Goal: Browse casually

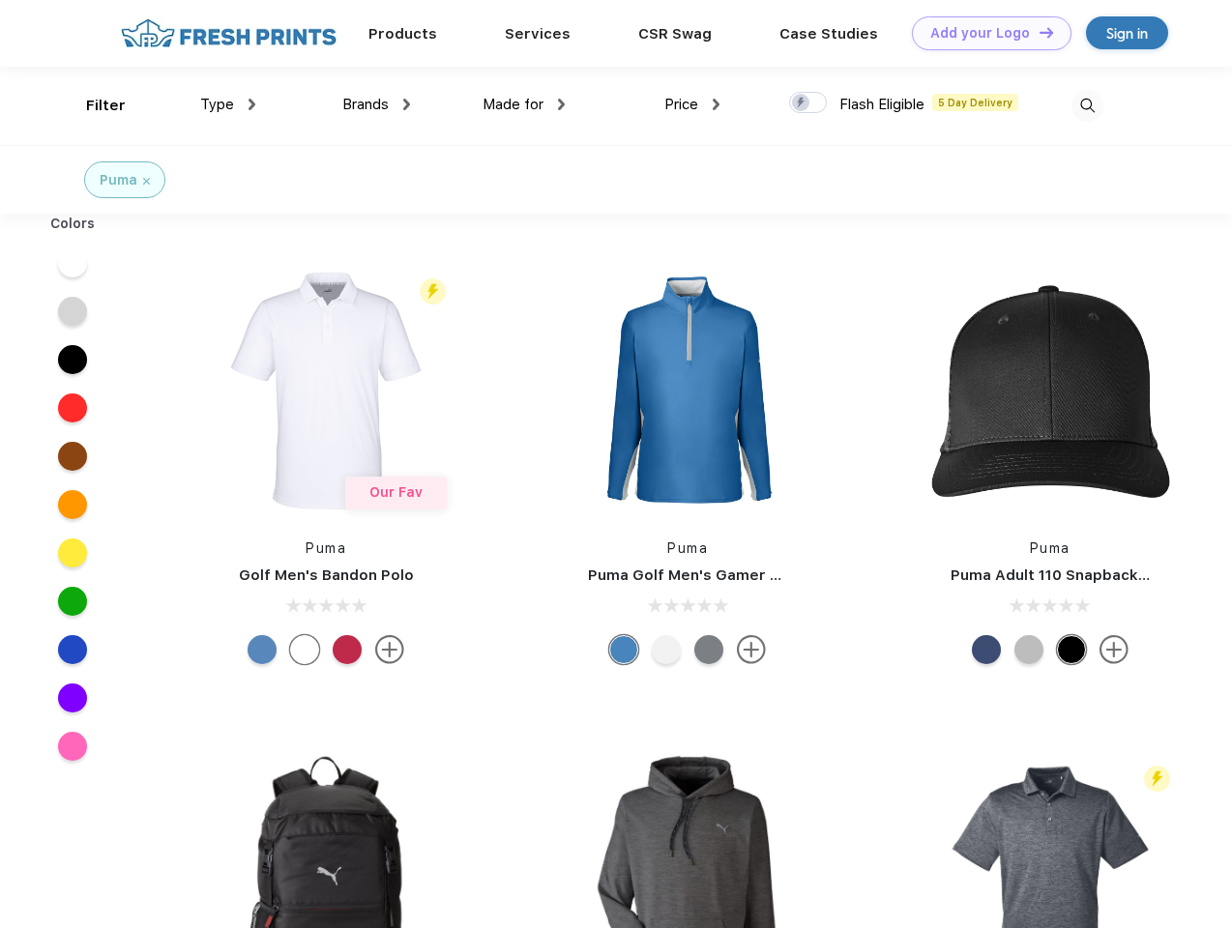
click at [984, 33] on link "Add your Logo Design Tool" at bounding box center [991, 33] width 159 height 34
click at [0, 0] on div "Design Tool" at bounding box center [0, 0] width 0 height 0
click at [1037, 32] on link "Add your Logo Design Tool" at bounding box center [991, 33] width 159 height 34
click at [93, 105] on div "Filter" at bounding box center [106, 106] width 40 height 22
click at [228, 104] on span "Type" at bounding box center [217, 104] width 34 height 17
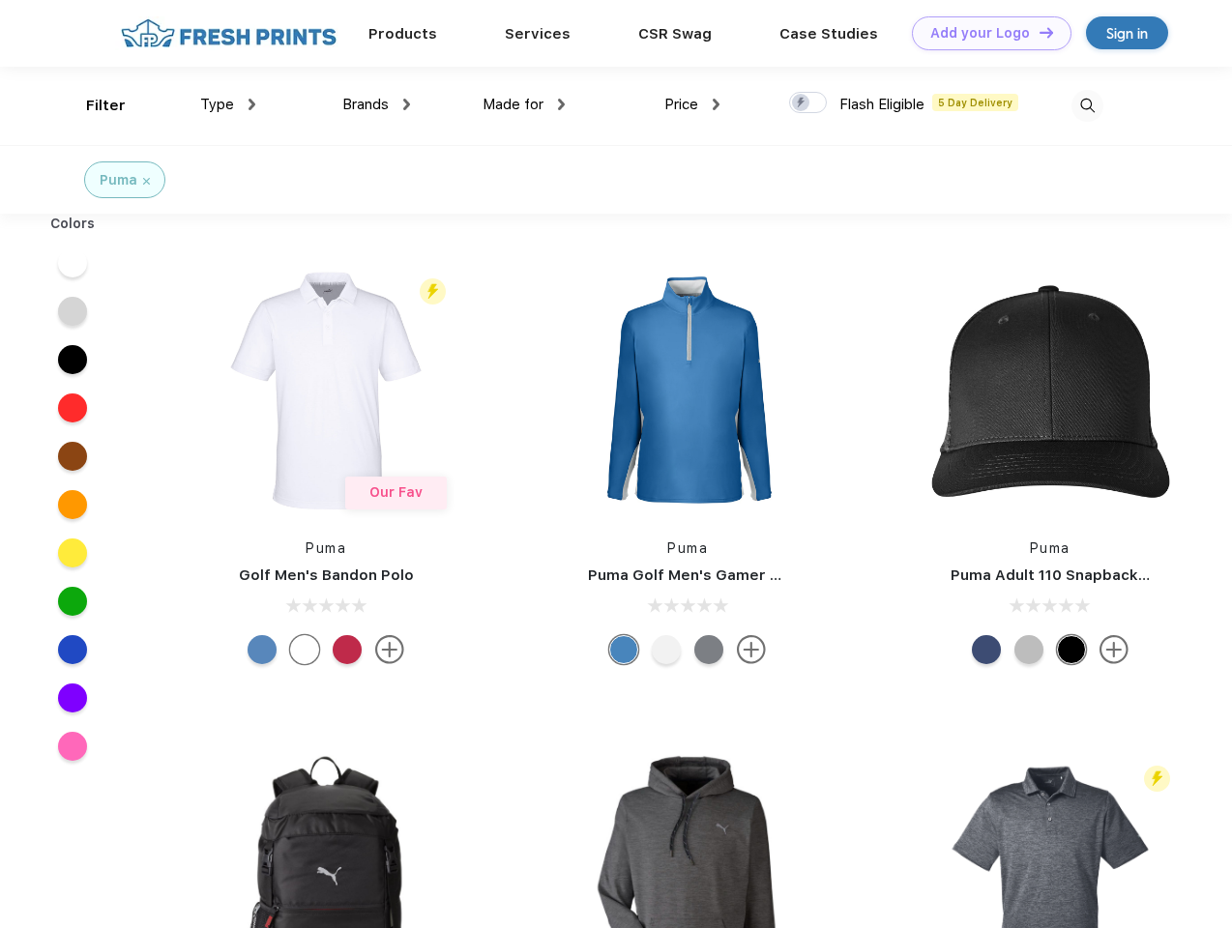
click at [376, 104] on span "Brands" at bounding box center [365, 104] width 46 height 17
click at [524, 104] on span "Made for" at bounding box center [512, 104] width 61 height 17
click at [692, 104] on span "Price" at bounding box center [681, 104] width 34 height 17
click at [808, 103] on div at bounding box center [808, 102] width 38 height 21
click at [801, 103] on input "checkbox" at bounding box center [795, 97] width 13 height 13
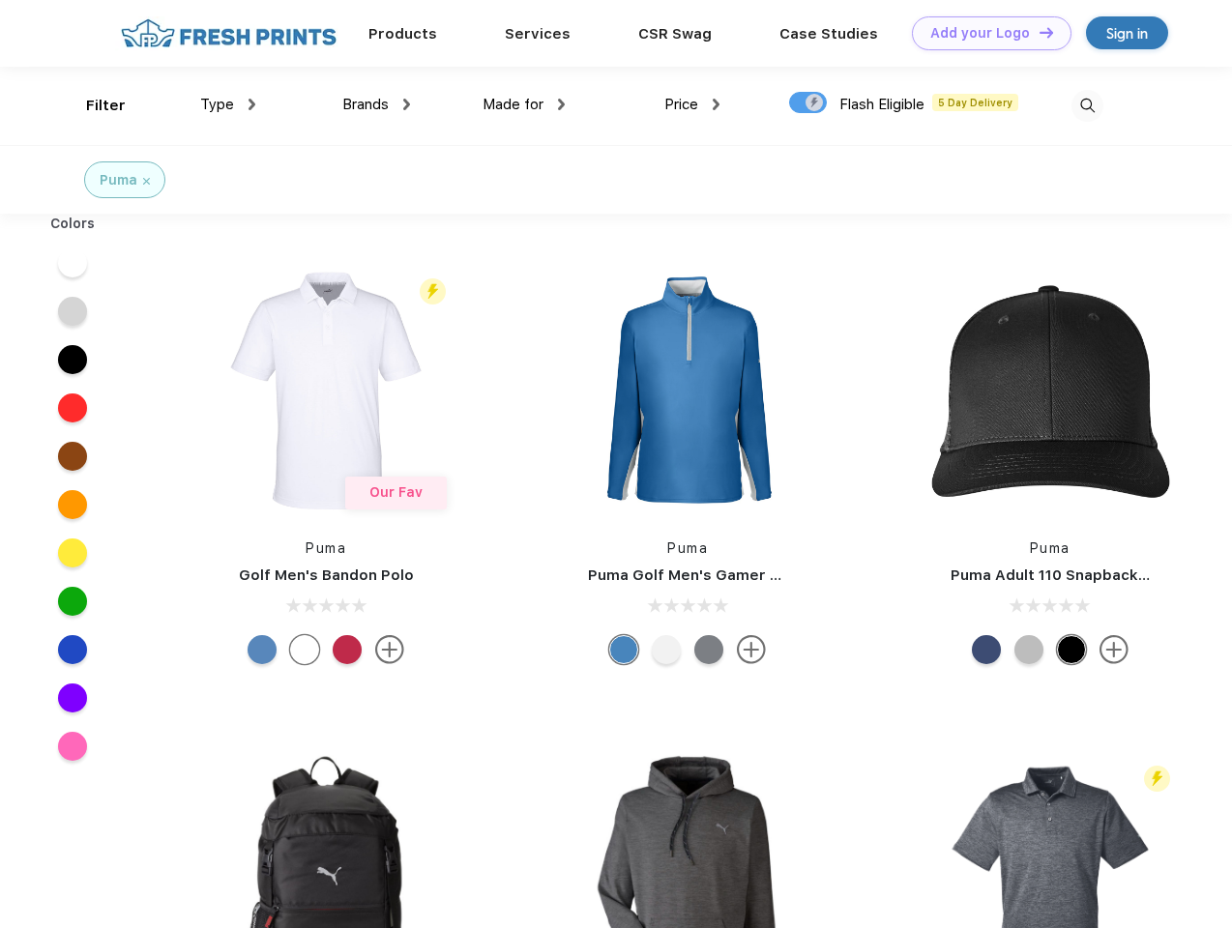
click at [1087, 105] on img at bounding box center [1087, 106] width 32 height 32
